Goal: Task Accomplishment & Management: Complete application form

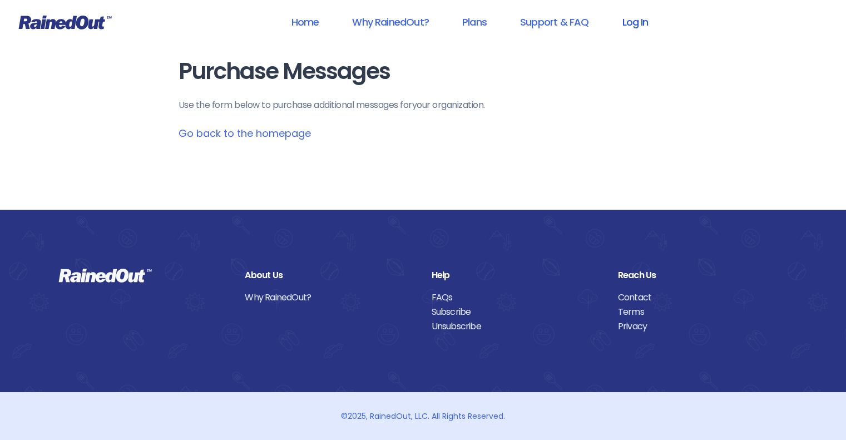
click at [637, 19] on link "Log In" at bounding box center [634, 21] width 55 height 25
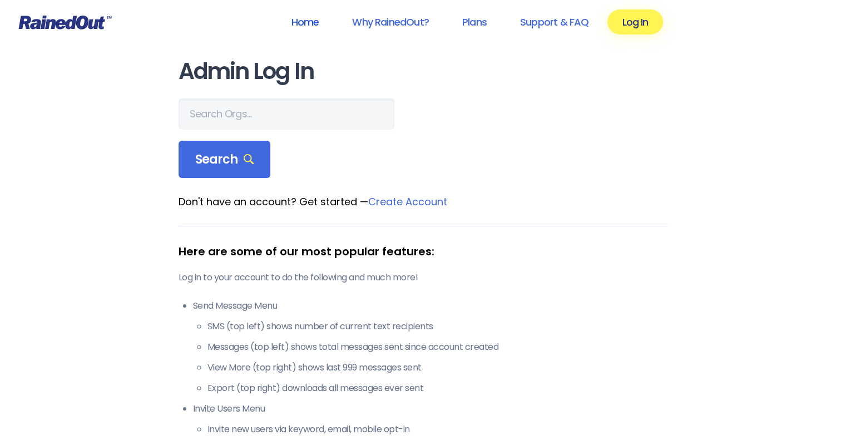
click at [300, 20] on link "Home" at bounding box center [304, 21] width 57 height 25
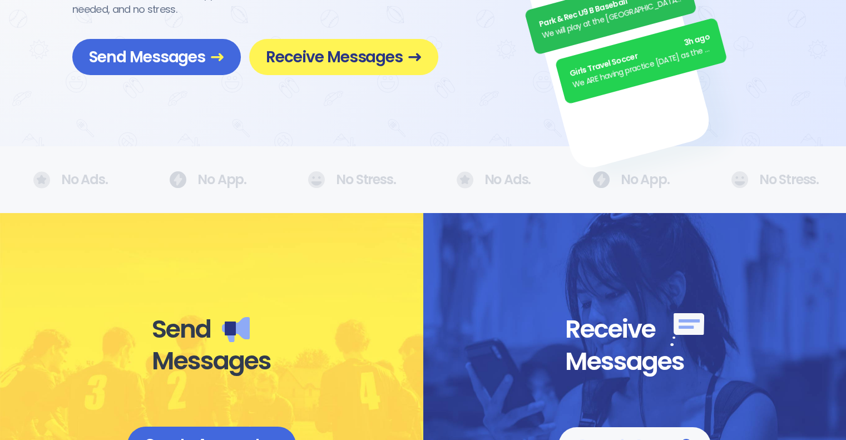
scroll to position [389, 0]
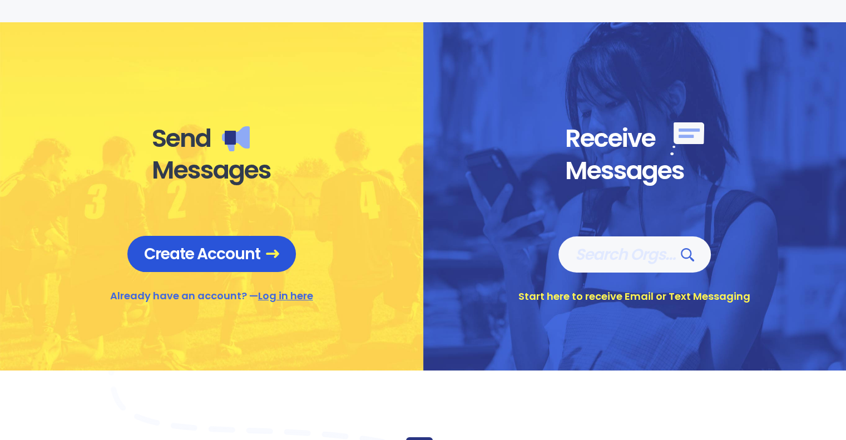
click at [229, 249] on span "Create Account" at bounding box center [211, 253] width 135 height 19
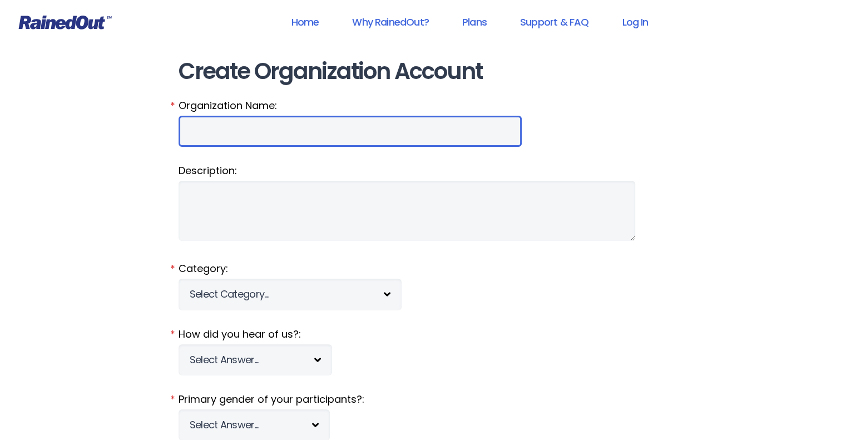
click at [238, 132] on input "Organization Name:" at bounding box center [350, 131] width 343 height 31
